Goal: Task Accomplishment & Management: Manage account settings

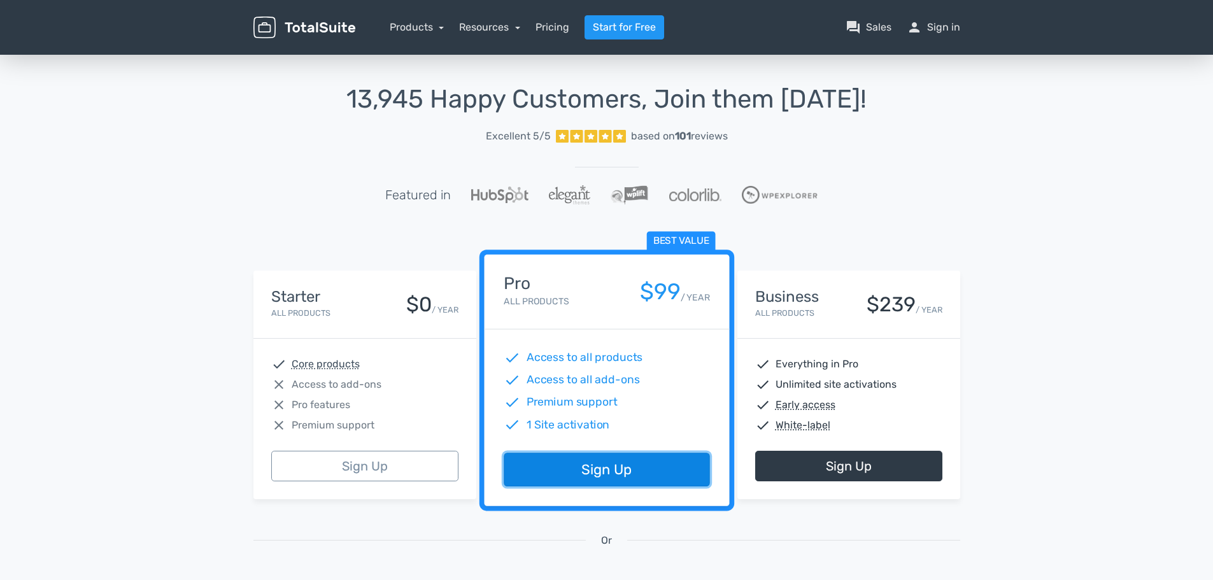
click at [642, 471] on link "Sign Up" at bounding box center [607, 470] width 206 height 34
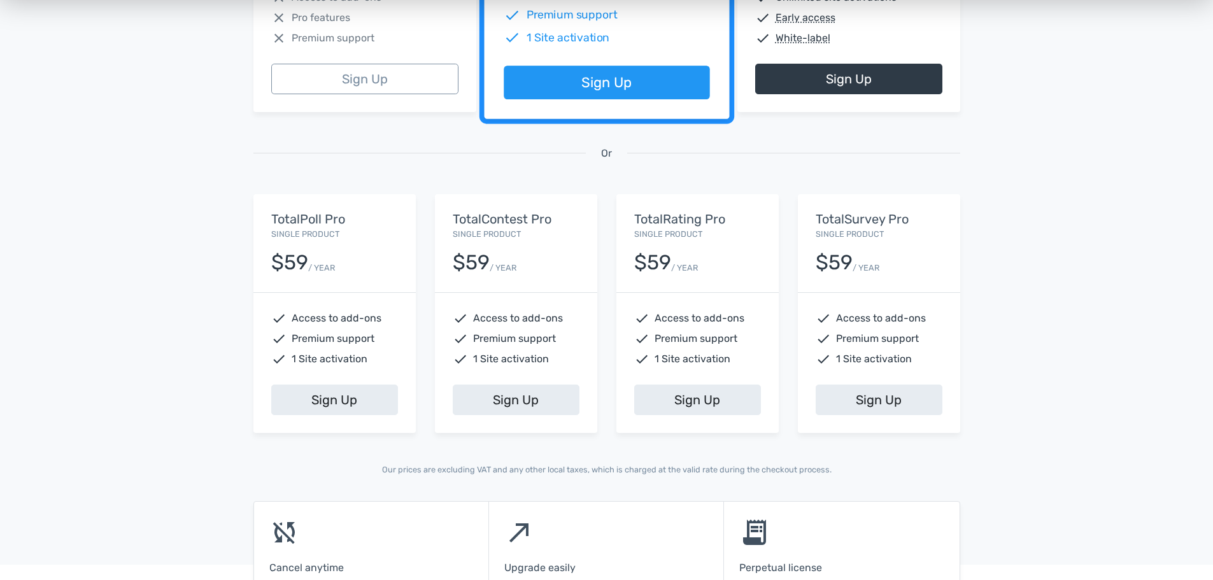
scroll to position [382, 0]
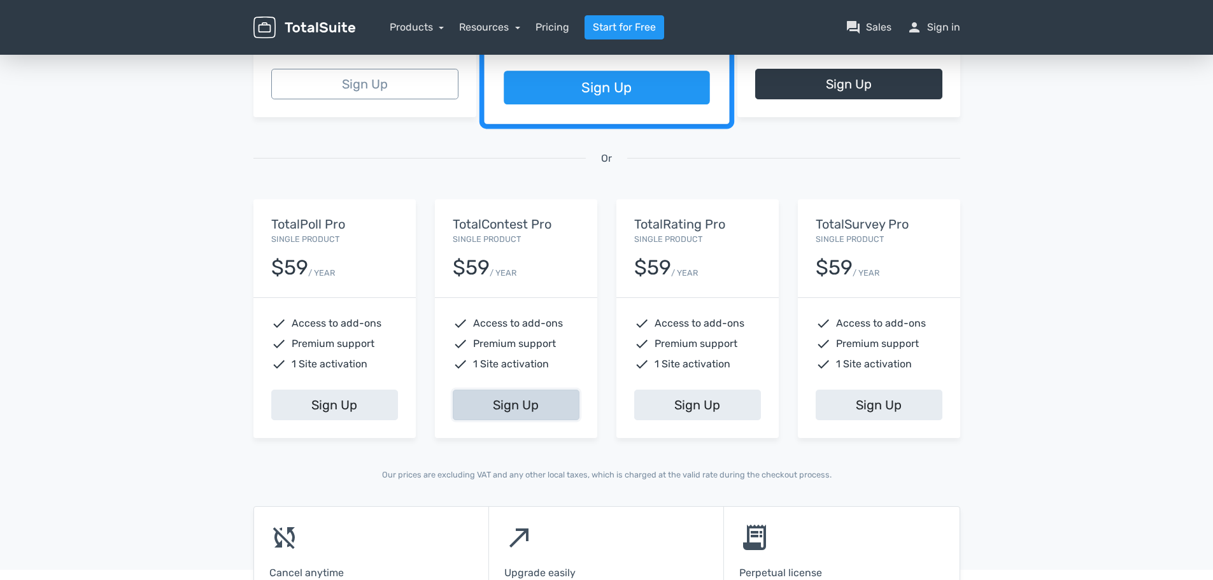
click at [540, 412] on link "Sign Up" at bounding box center [516, 405] width 127 height 31
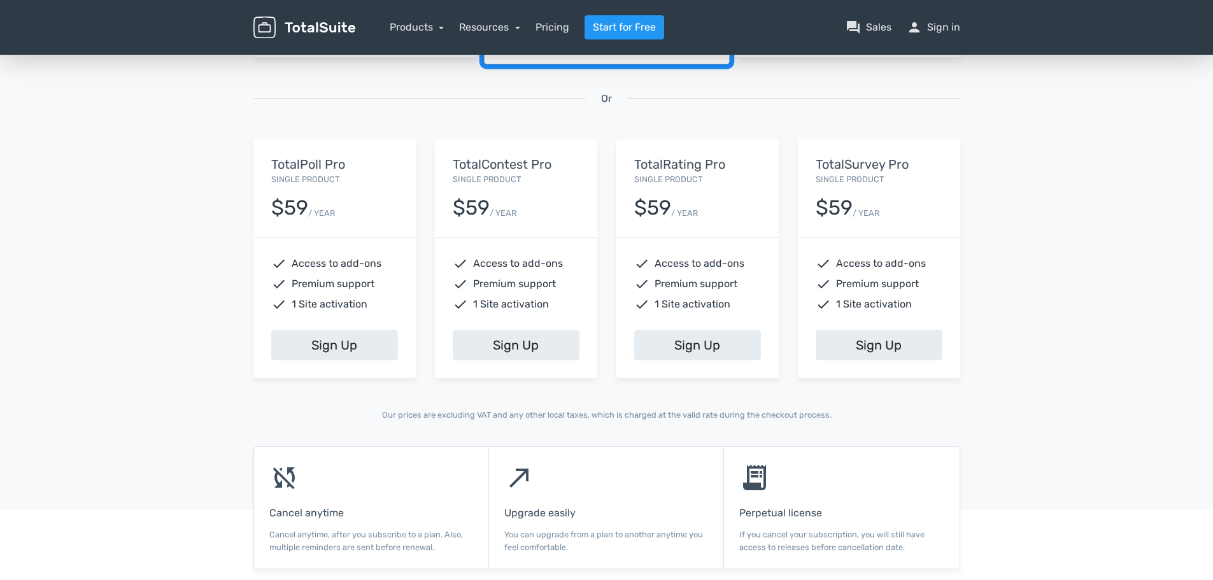
scroll to position [318, 0]
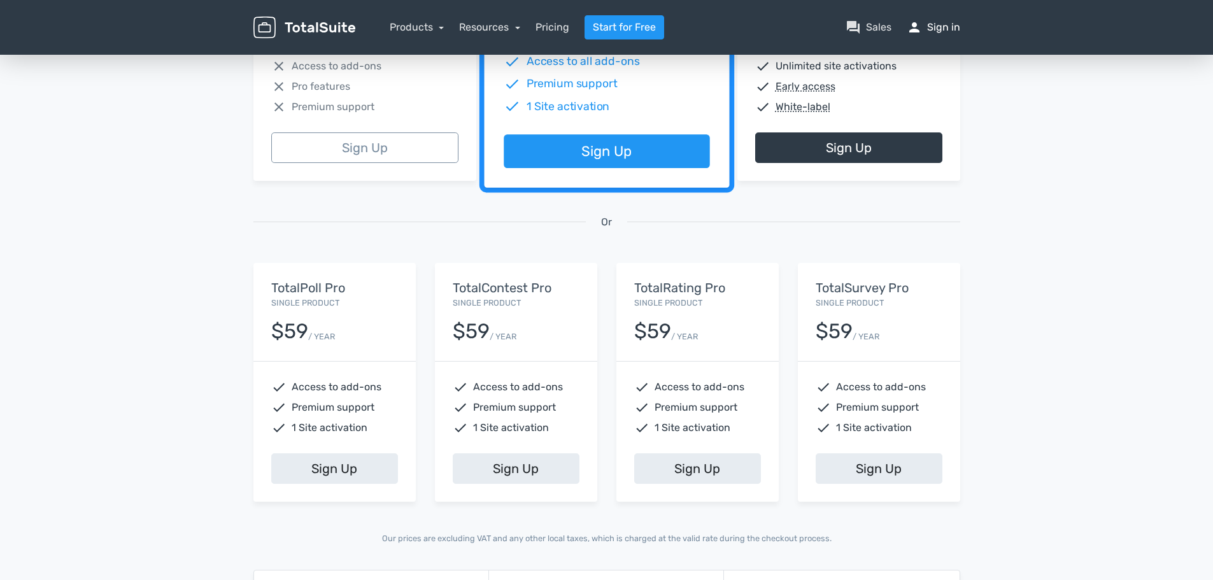
click at [946, 24] on link "person Sign in" at bounding box center [933, 27] width 53 height 15
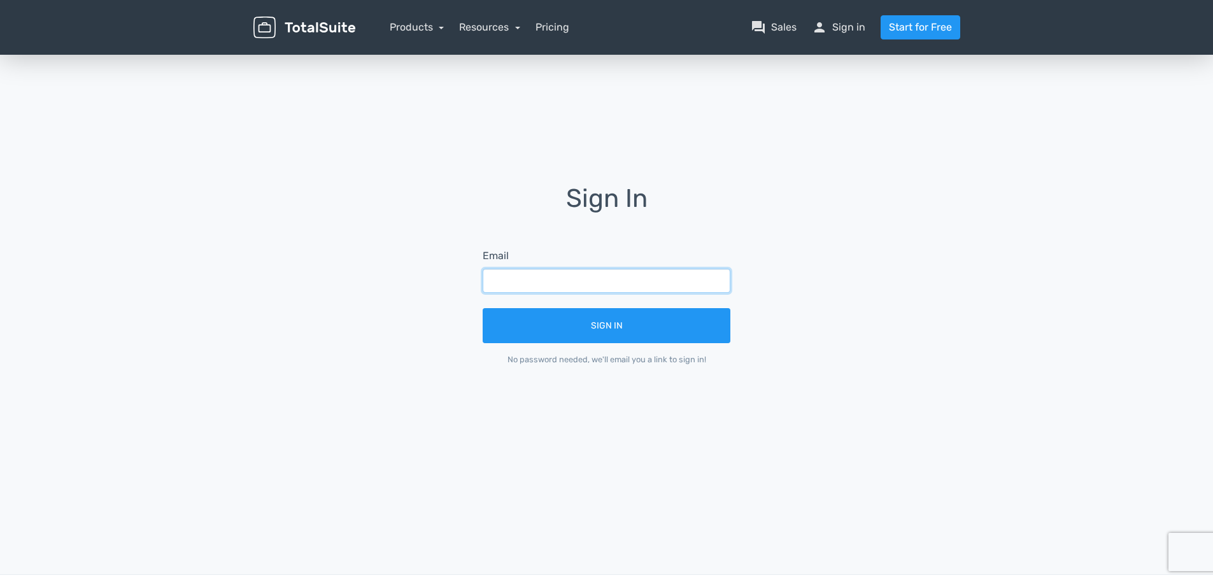
click at [521, 290] on input "text" at bounding box center [607, 281] width 248 height 24
paste input "contato@limpabrasil.org"
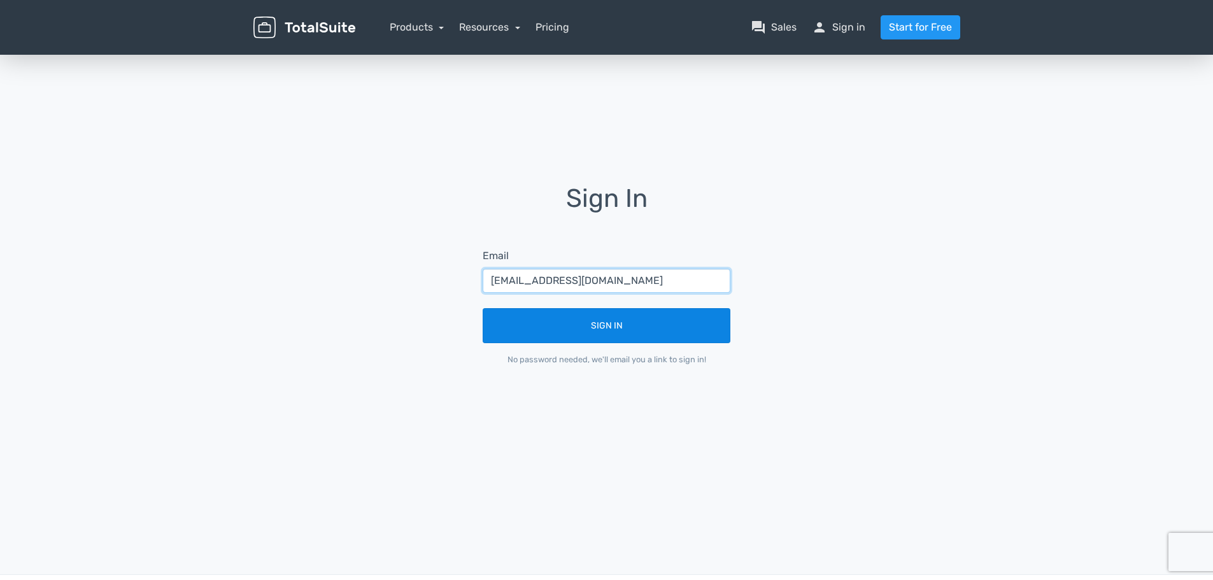
type input "contato@limpabrasil.org"
click at [516, 321] on button "Sign In" at bounding box center [607, 325] width 248 height 35
